Goal: Transaction & Acquisition: Purchase product/service

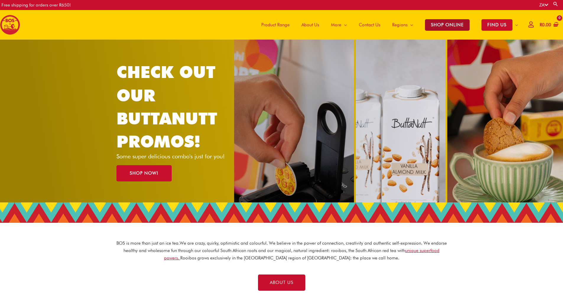
click at [451, 26] on span "SHOP ONLINE" at bounding box center [447, 25] width 45 height 12
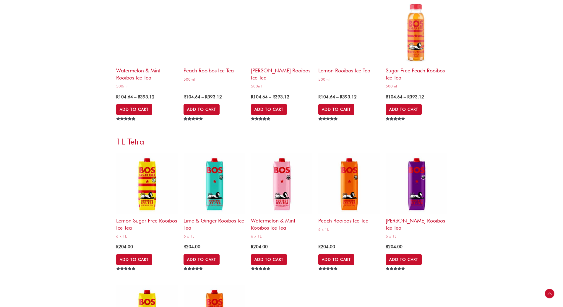
scroll to position [1618, 0]
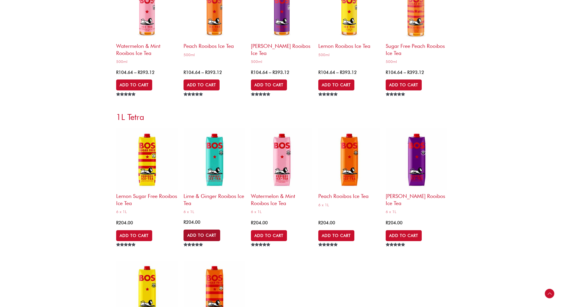
click at [204, 233] on link "Add to Cart" at bounding box center [201, 235] width 37 height 11
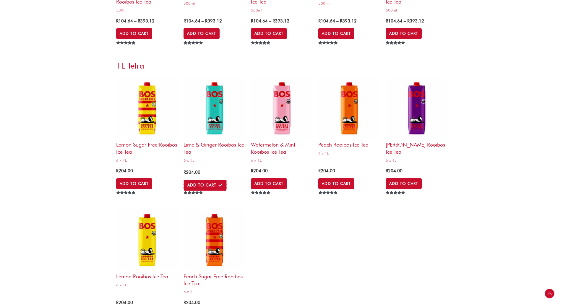
scroll to position [1669, 0]
click at [137, 182] on link "Add to Cart" at bounding box center [134, 183] width 37 height 11
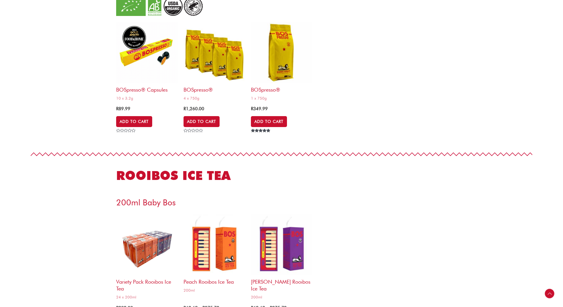
scroll to position [746, 0]
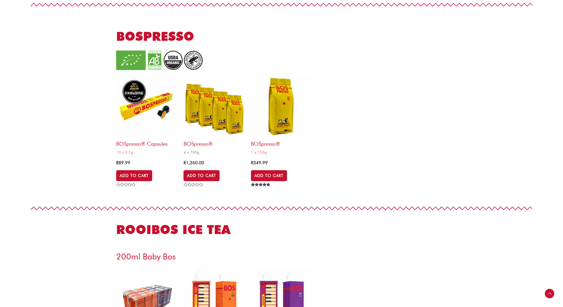
click at [194, 144] on h2 "BOSpresso®" at bounding box center [213, 142] width 61 height 10
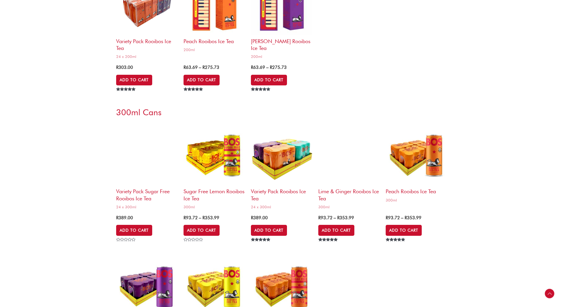
scroll to position [1032, 0]
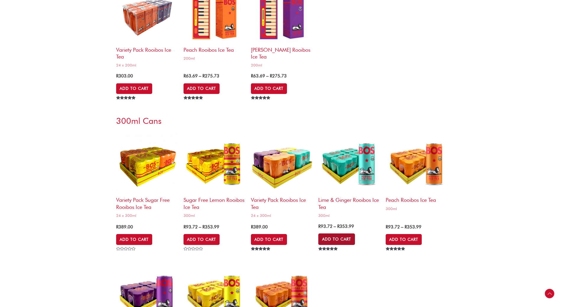
click at [335, 239] on link "Add to Cart" at bounding box center [336, 238] width 37 height 11
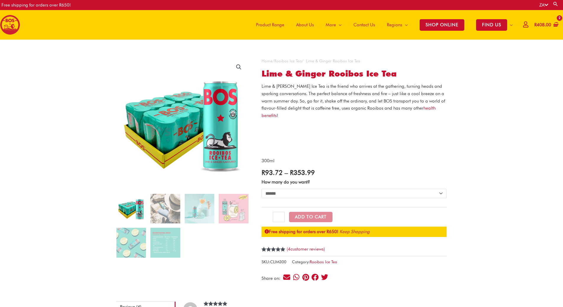
select select "******"
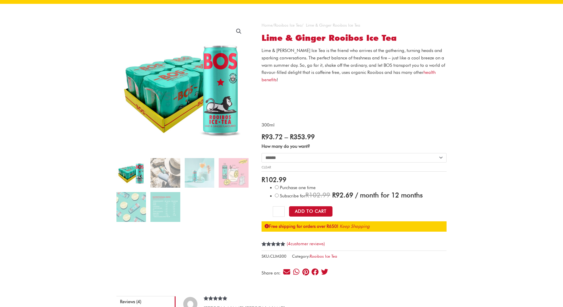
scroll to position [59, 0]
